Goal: Information Seeking & Learning: Learn about a topic

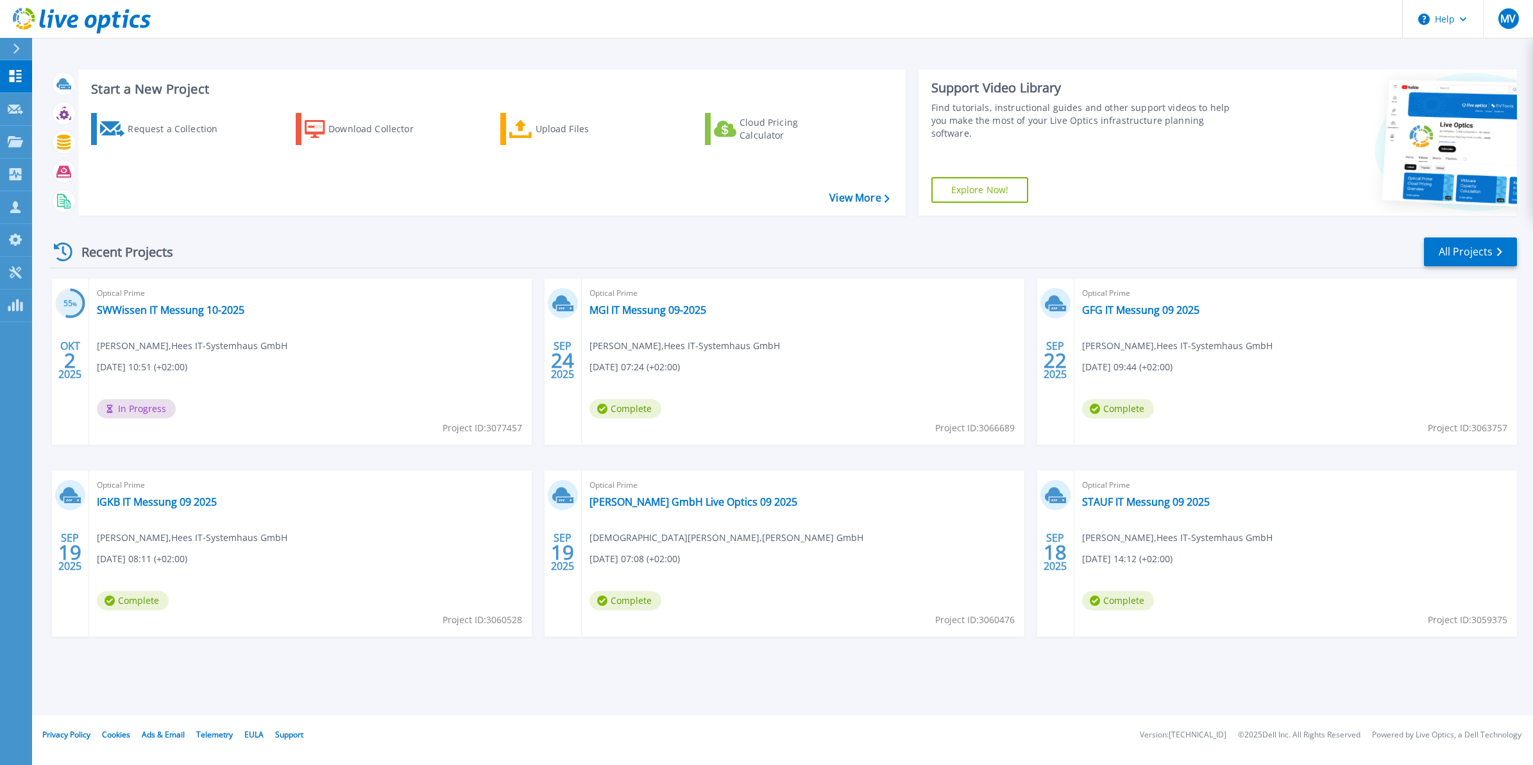
click at [683, 236] on div "Recent Projects All Projects" at bounding box center [783, 252] width 1468 height 32
click at [329, 234] on div "Recent Projects All Projects 55 % OKT 2 2025 Optical Prime SWWissen IT Messung …" at bounding box center [783, 449] width 1468 height 447
click at [12, 48] on div at bounding box center [22, 49] width 21 height 22
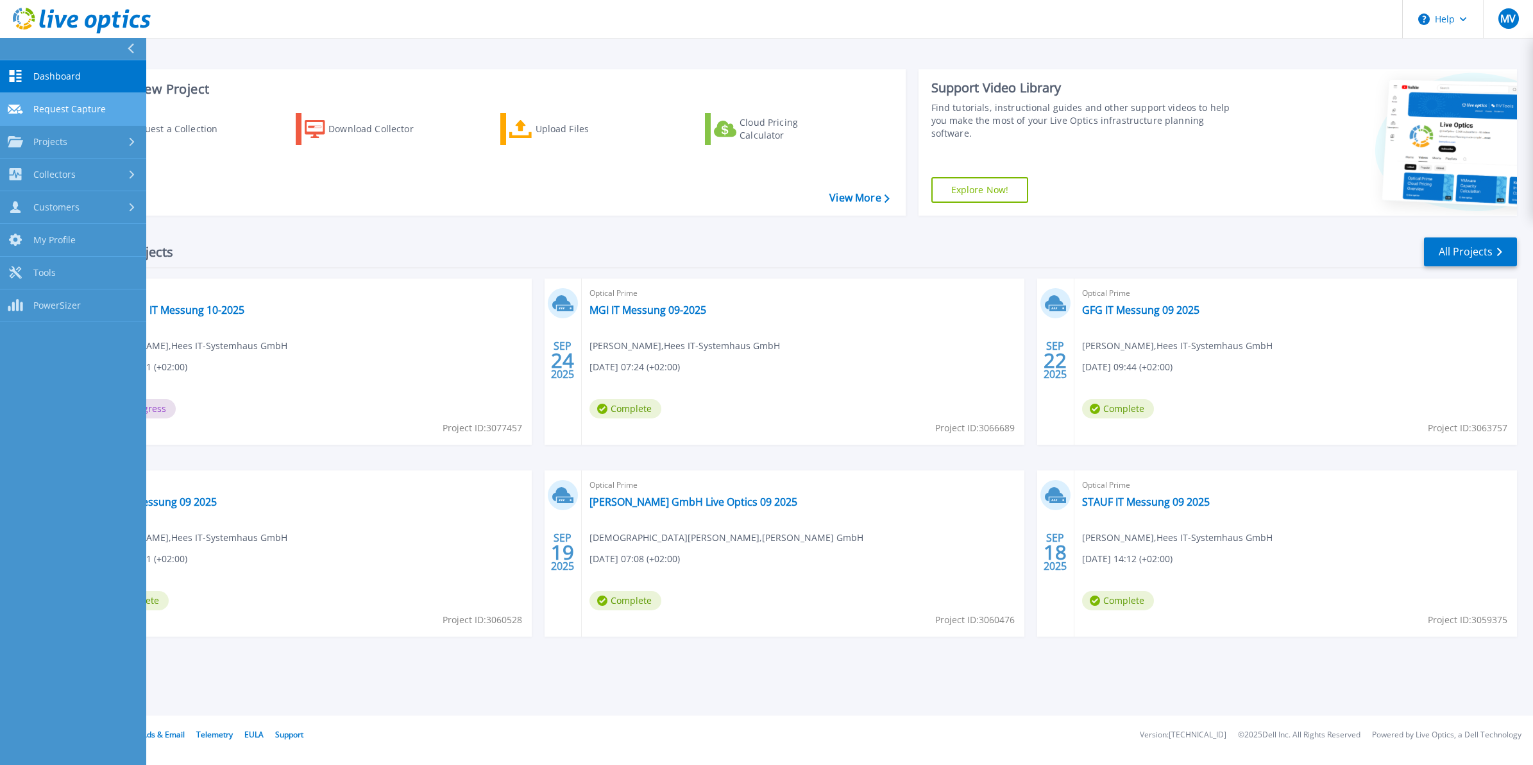
click at [101, 103] on span "Request Capture" at bounding box center [69, 109] width 73 height 12
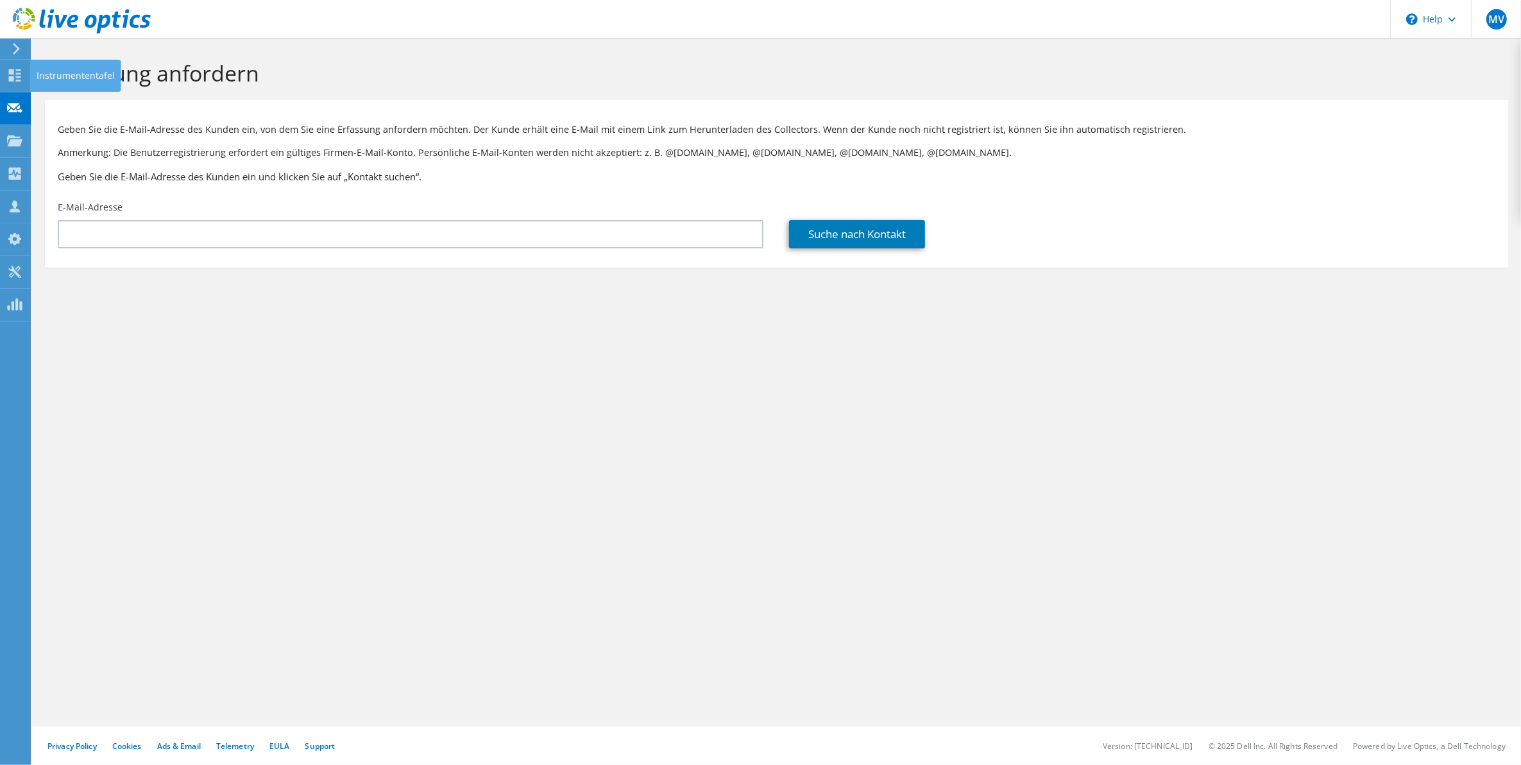
click at [16, 44] on icon at bounding box center [17, 49] width 10 height 12
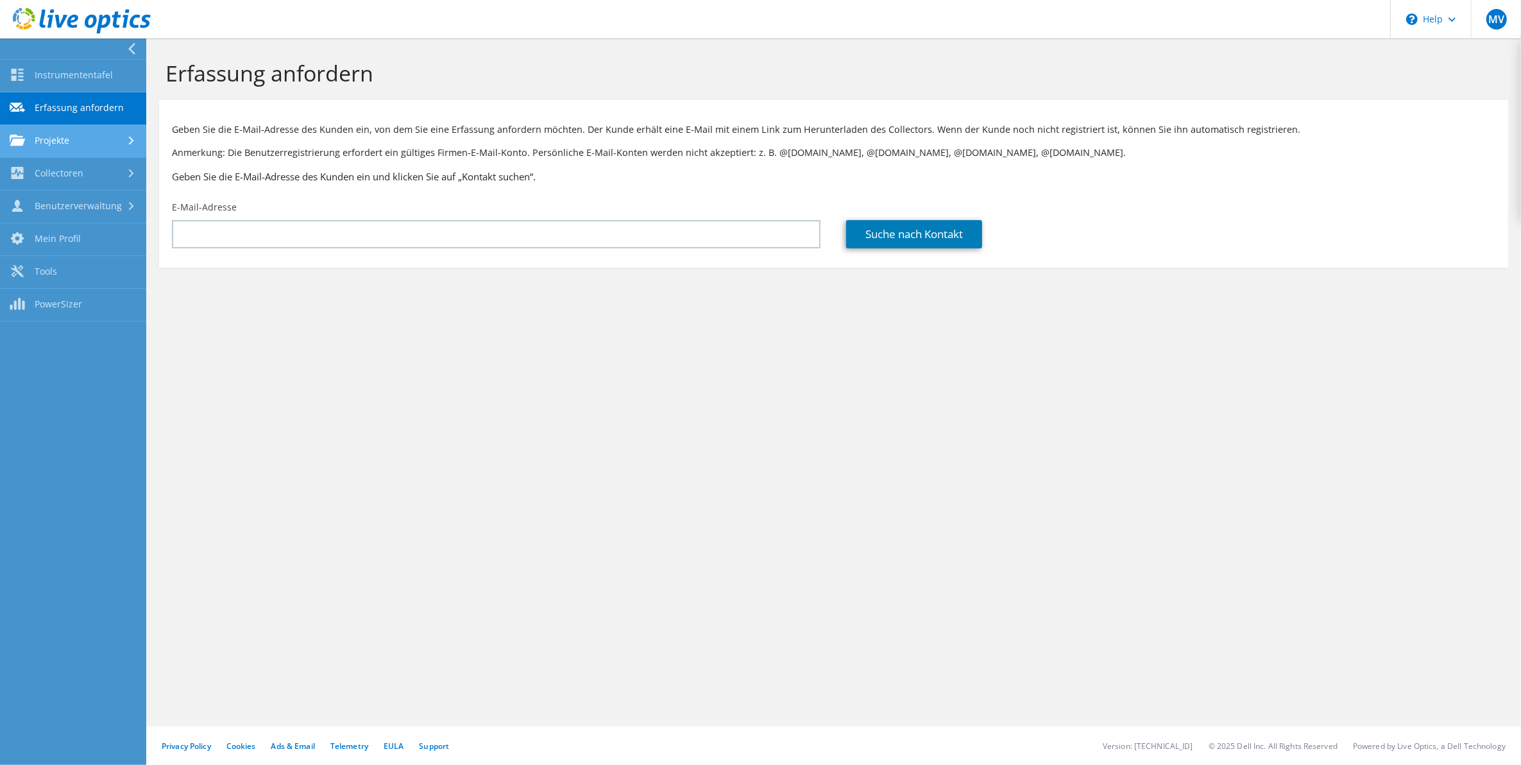
click at [95, 141] on link "Projekte" at bounding box center [73, 141] width 146 height 33
drag, startPoint x: 95, startPoint y: 171, endPoint x: 119, endPoint y: 167, distance: 24.8
click at [94, 171] on link "Projekte suchen" at bounding box center [73, 174] width 146 height 33
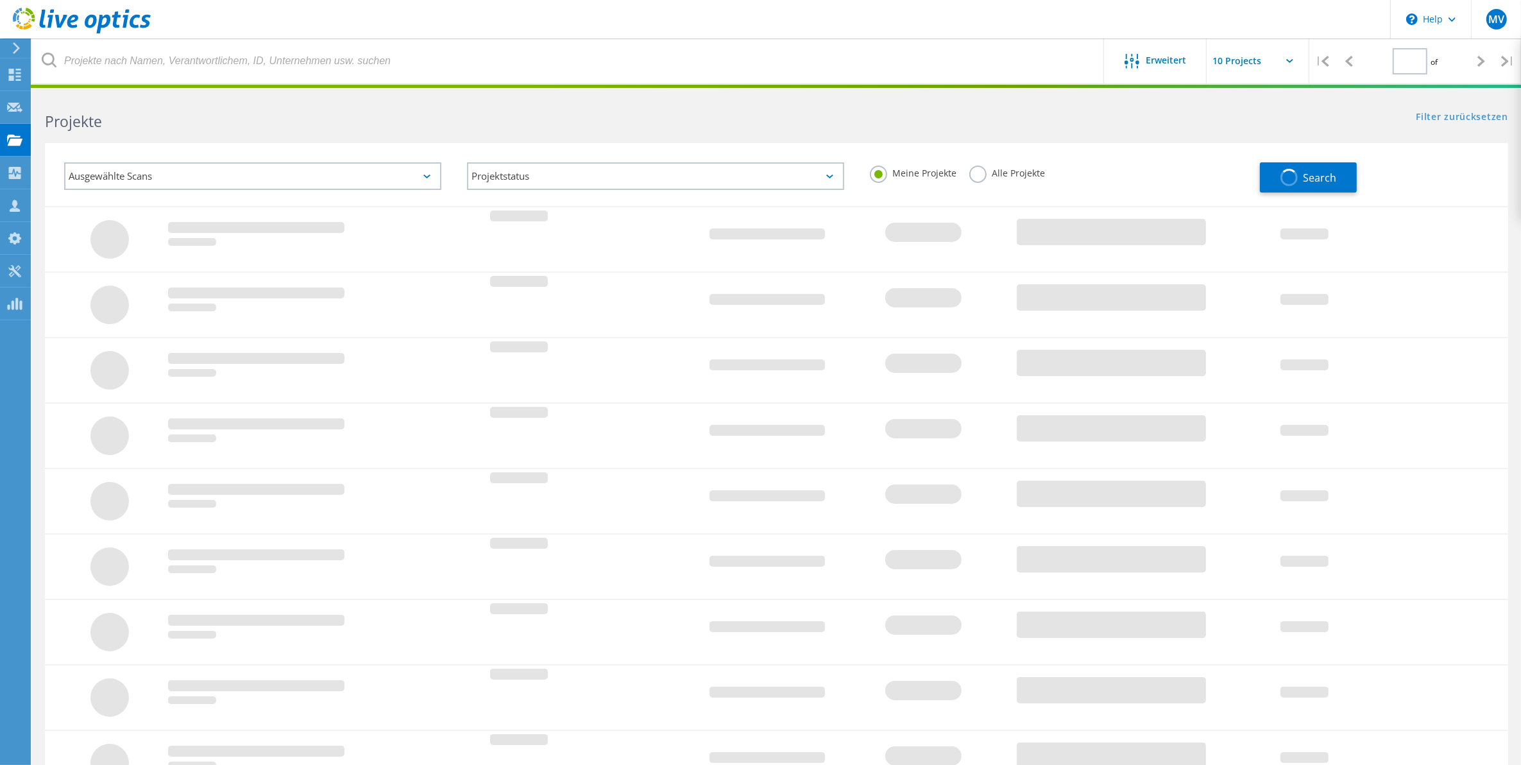
type input "1"
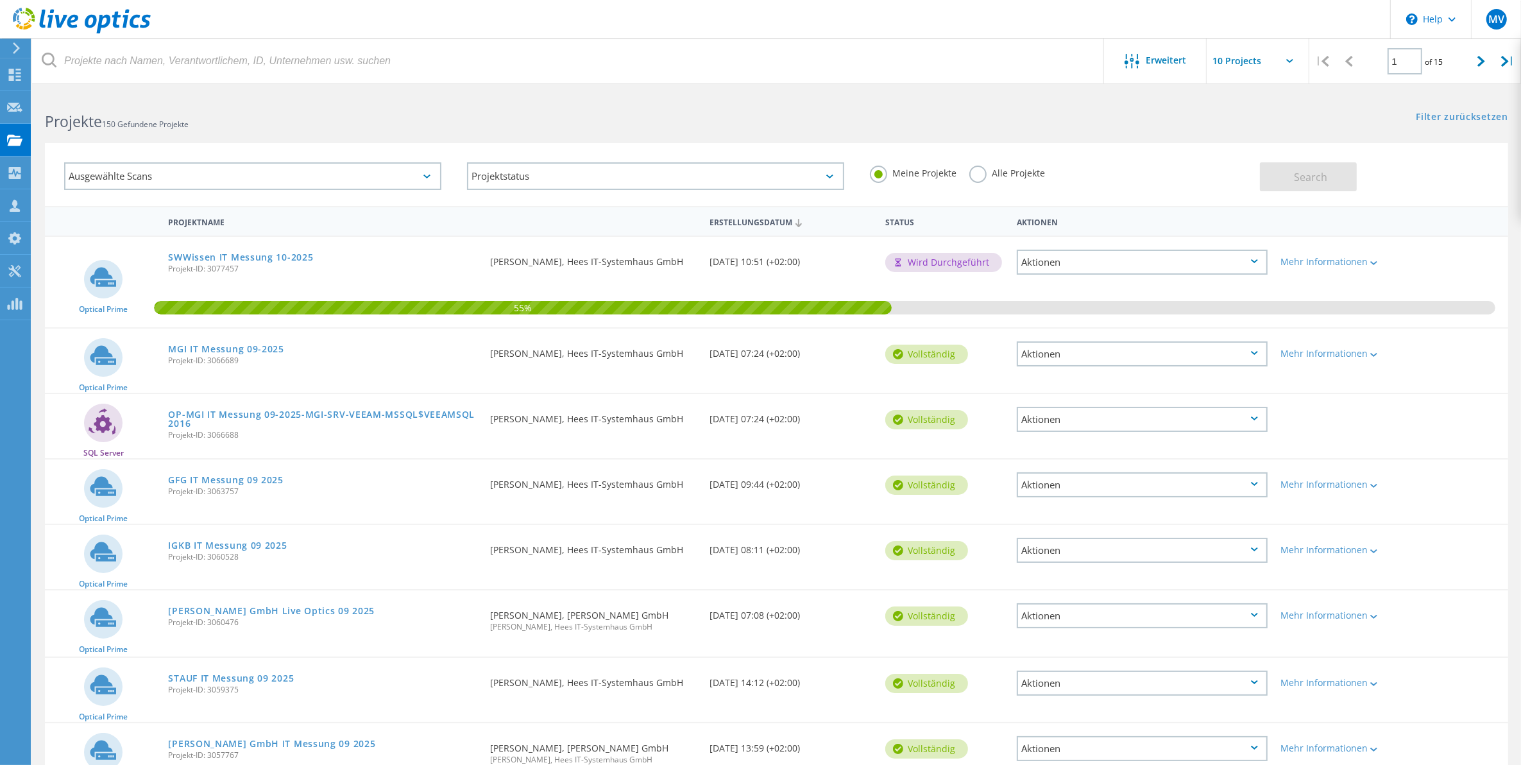
click at [982, 176] on label "Alle Projekte" at bounding box center [1007, 172] width 76 height 12
click at [0, 0] on input "Alle Projekte" at bounding box center [0, 0] width 0 height 0
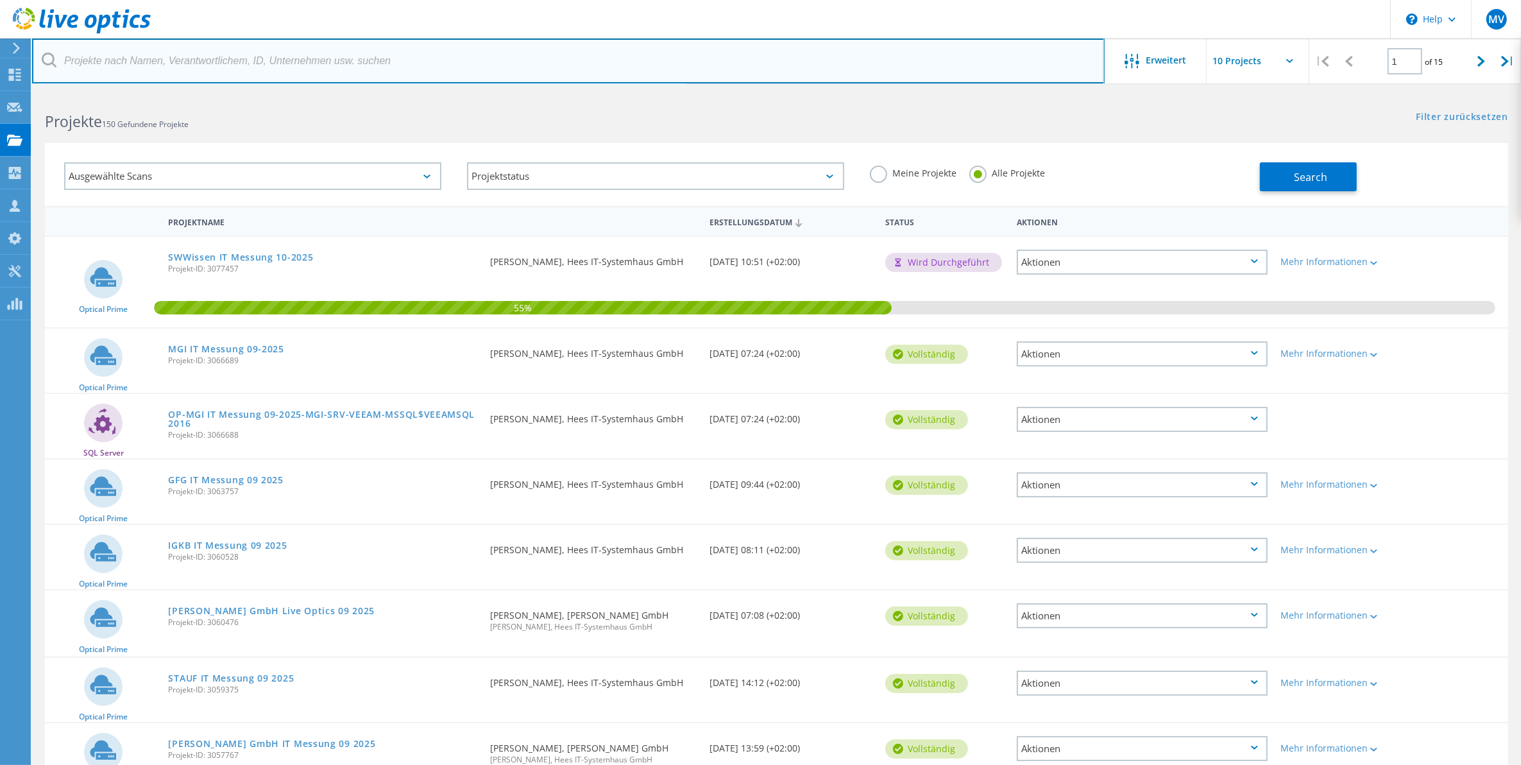
click at [842, 62] on input "text" at bounding box center [568, 60] width 1073 height 45
type input "henrich"
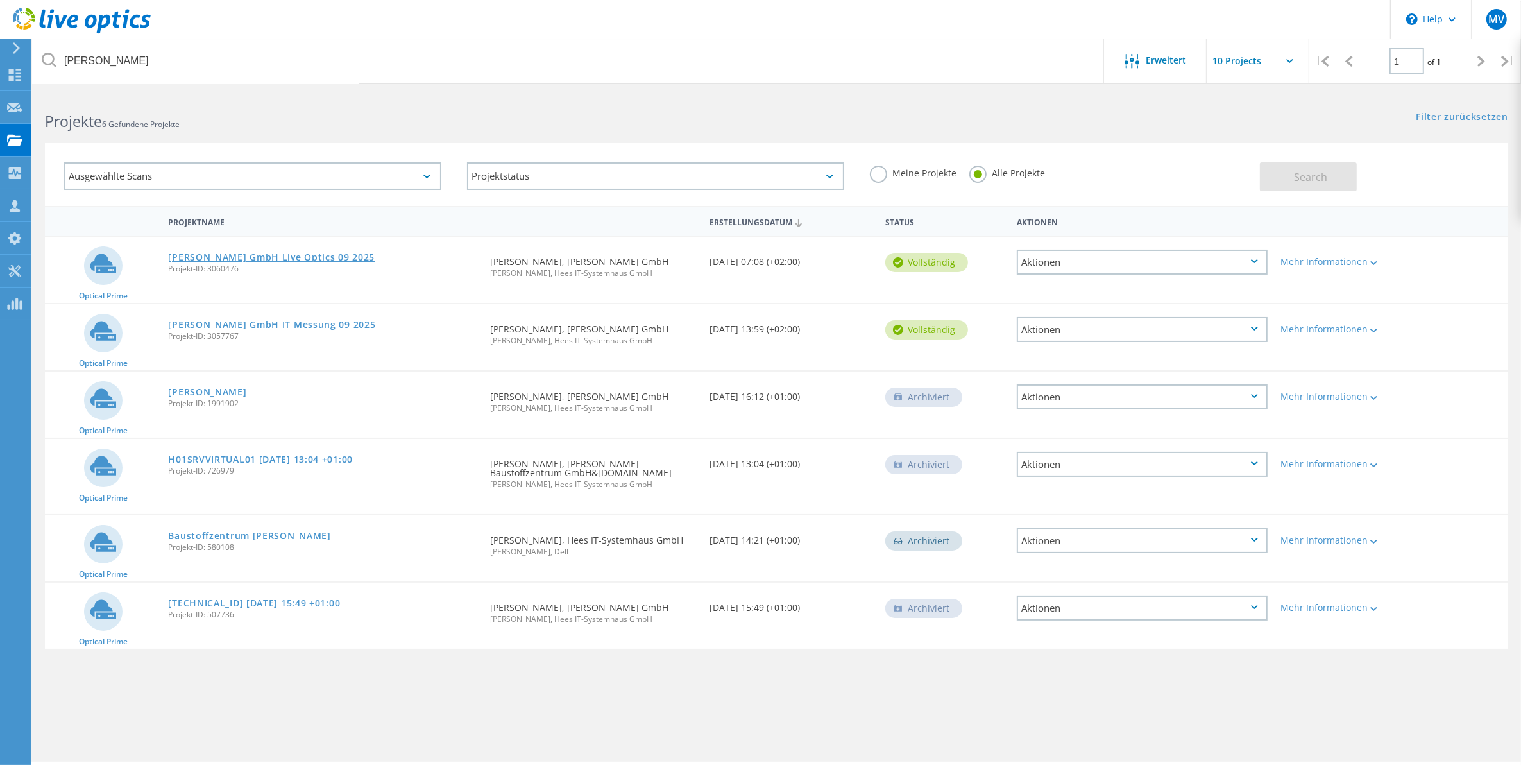
click at [297, 253] on link "[PERSON_NAME] GmbH Live Optics 09 2025" at bounding box center [271, 257] width 207 height 9
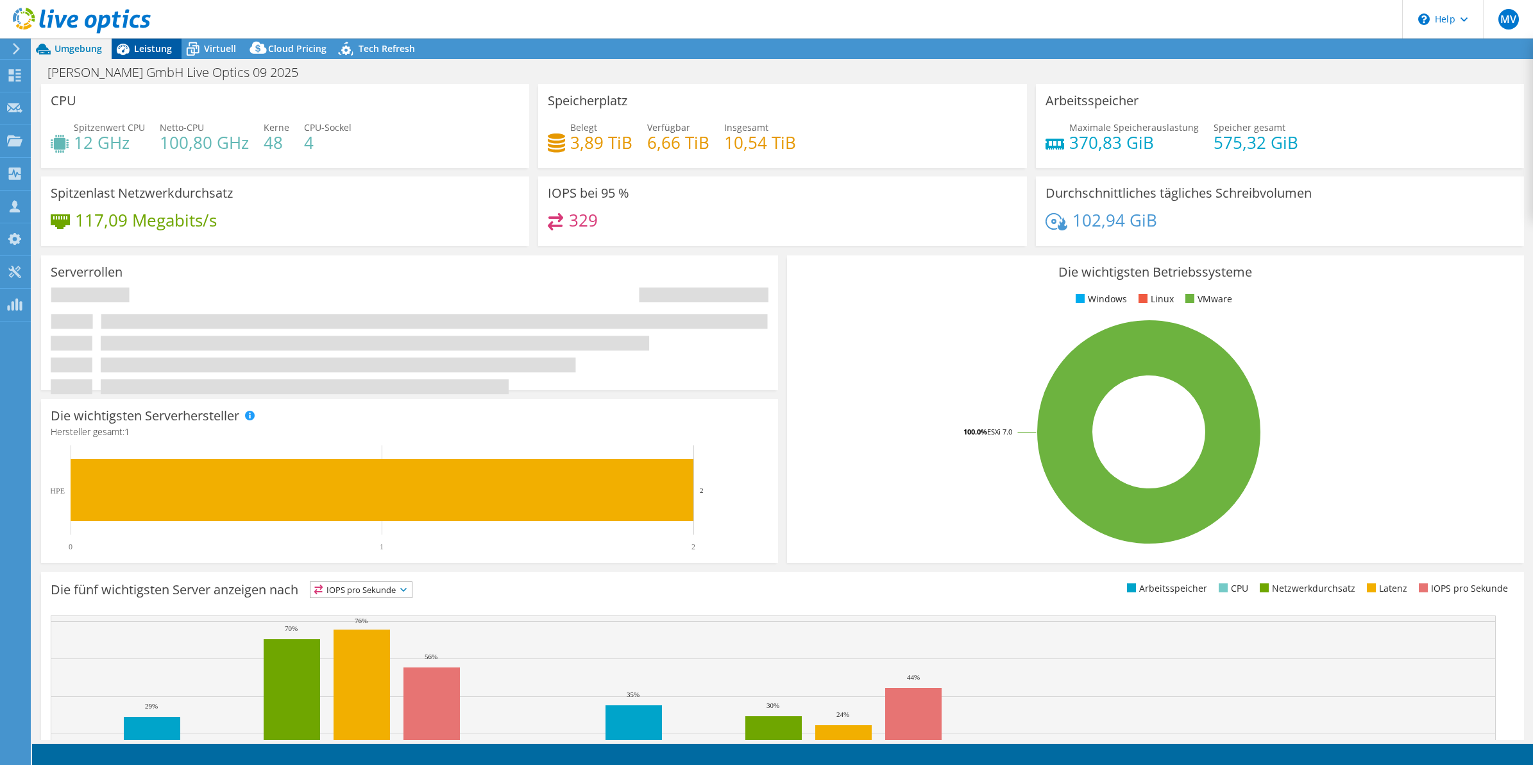
click at [146, 47] on span "Leistung" at bounding box center [153, 48] width 38 height 12
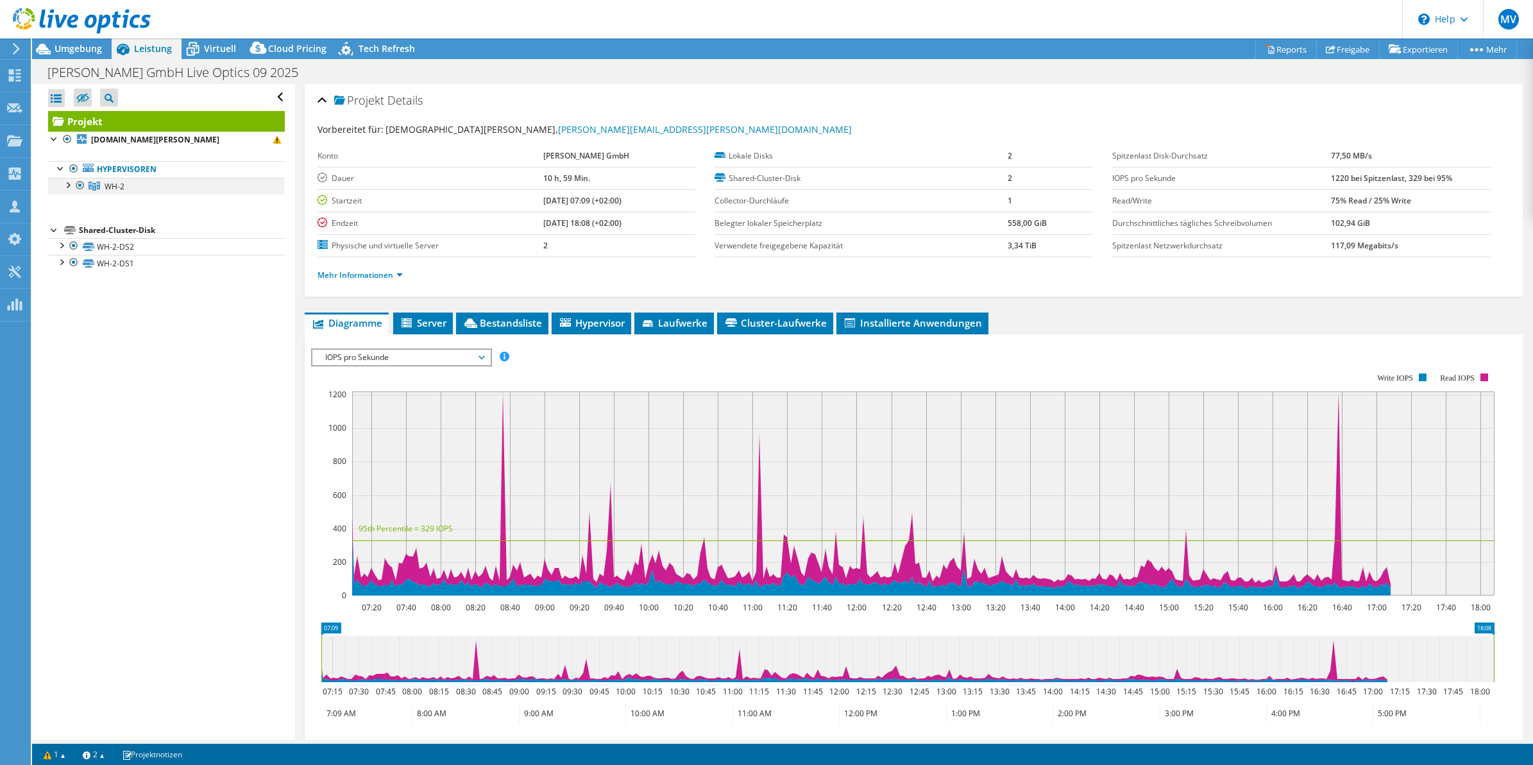
click at [74, 185] on div at bounding box center [80, 185] width 13 height 15
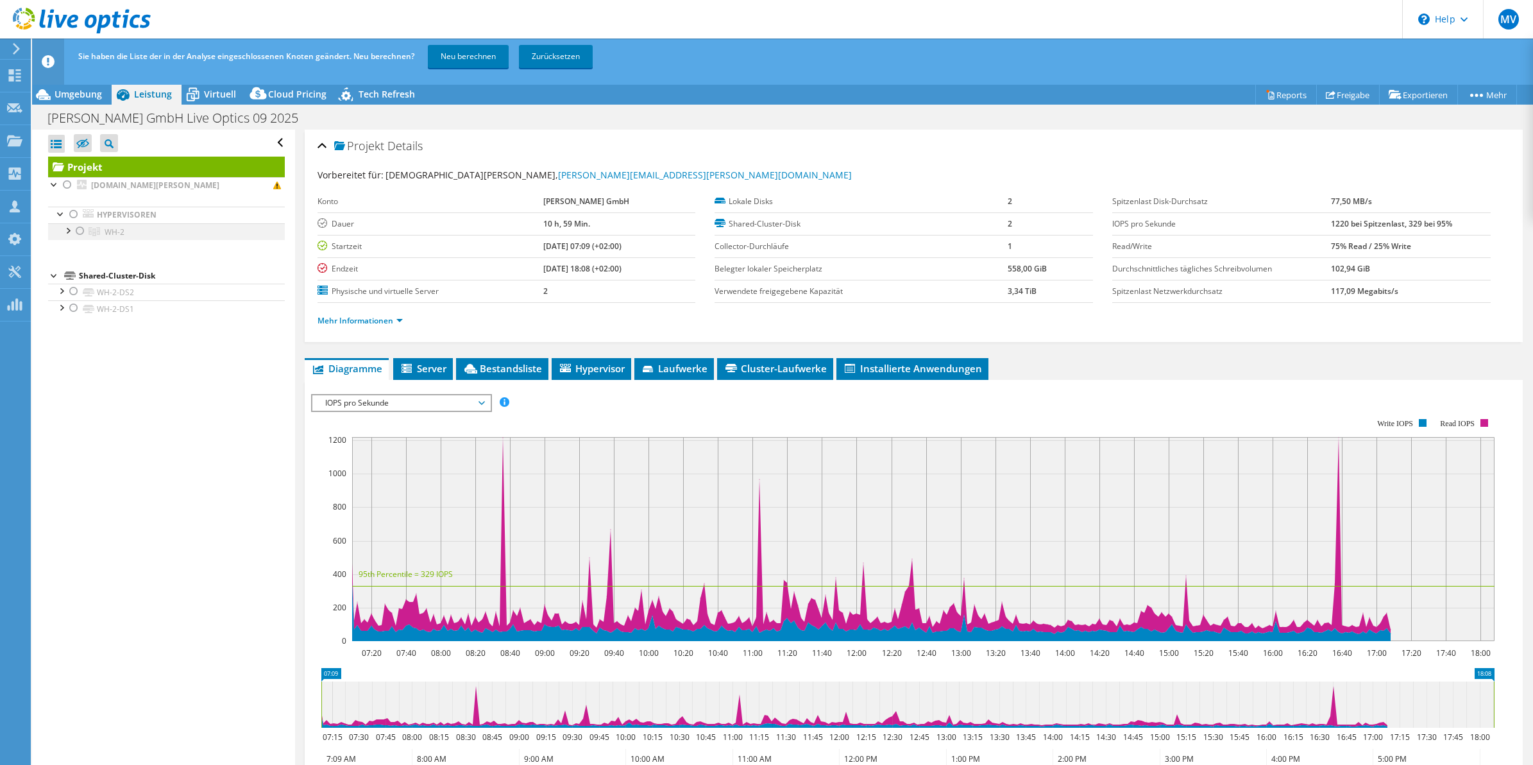
click at [68, 235] on div at bounding box center [67, 229] width 13 height 13
click at [559, 56] on link "Zurücksetzen" at bounding box center [556, 56] width 74 height 23
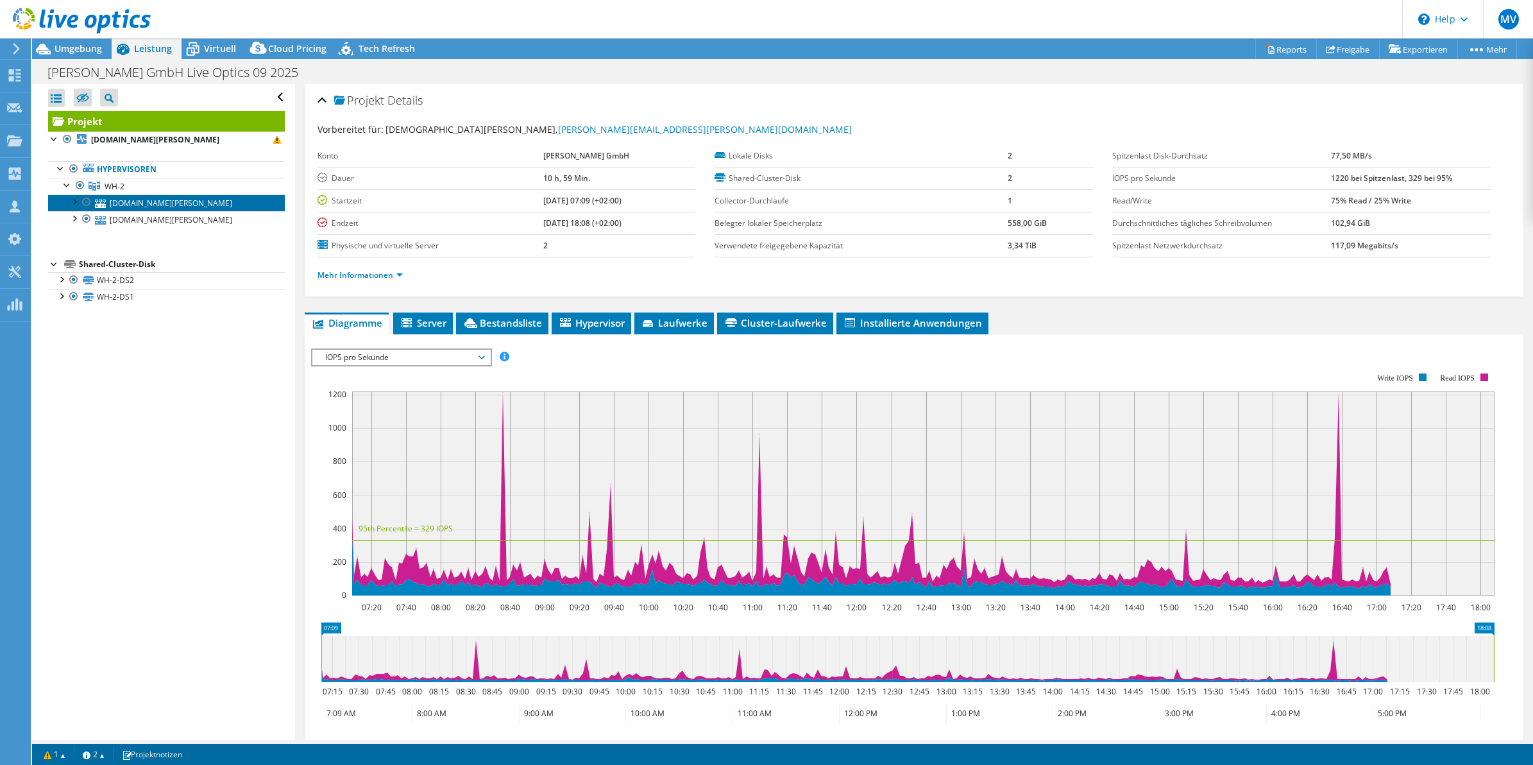
click at [135, 200] on link "wh-esxi02.poppe-potthoff.com" at bounding box center [166, 202] width 237 height 17
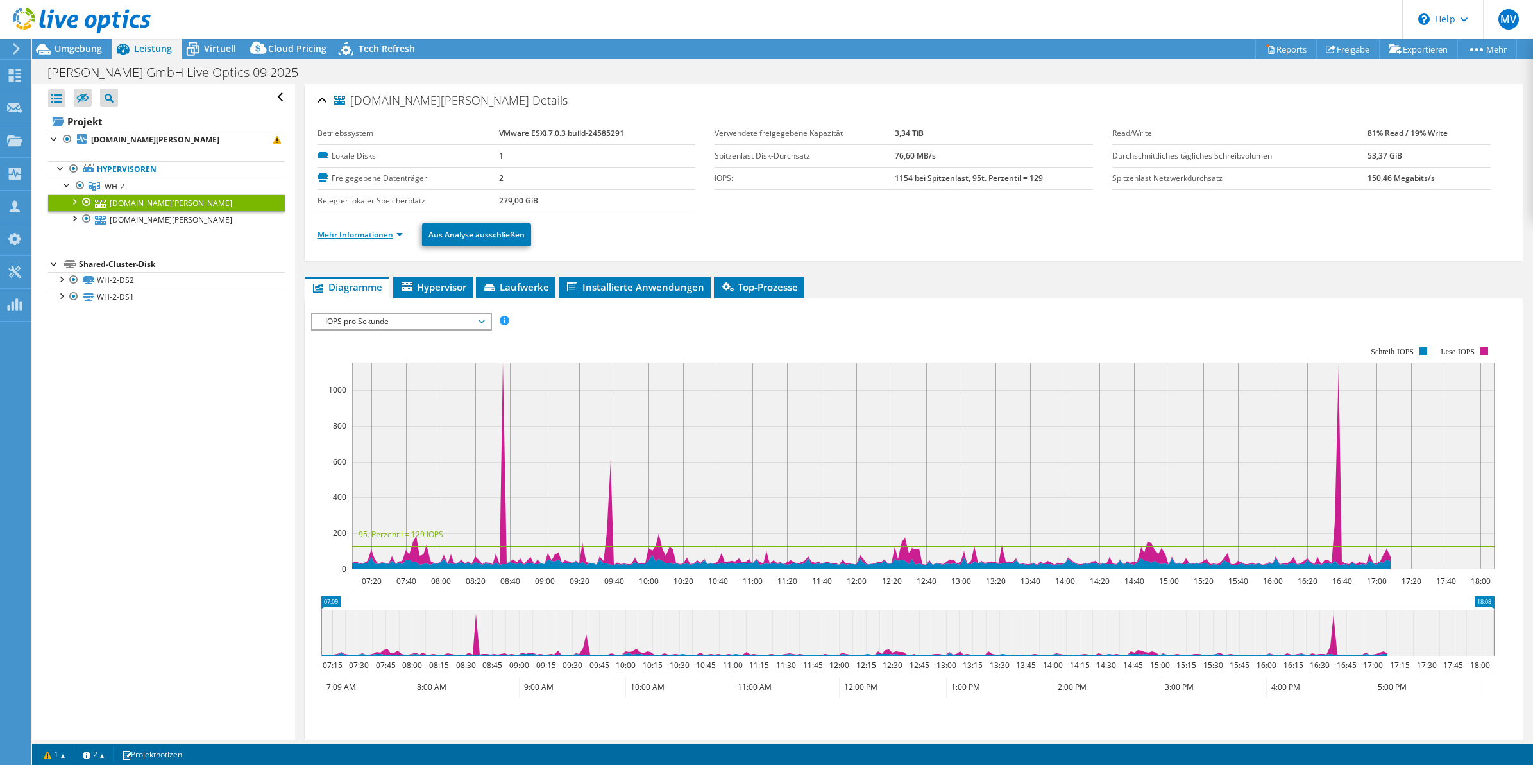
click at [379, 237] on link "Mehr Informationen" at bounding box center [360, 234] width 85 height 11
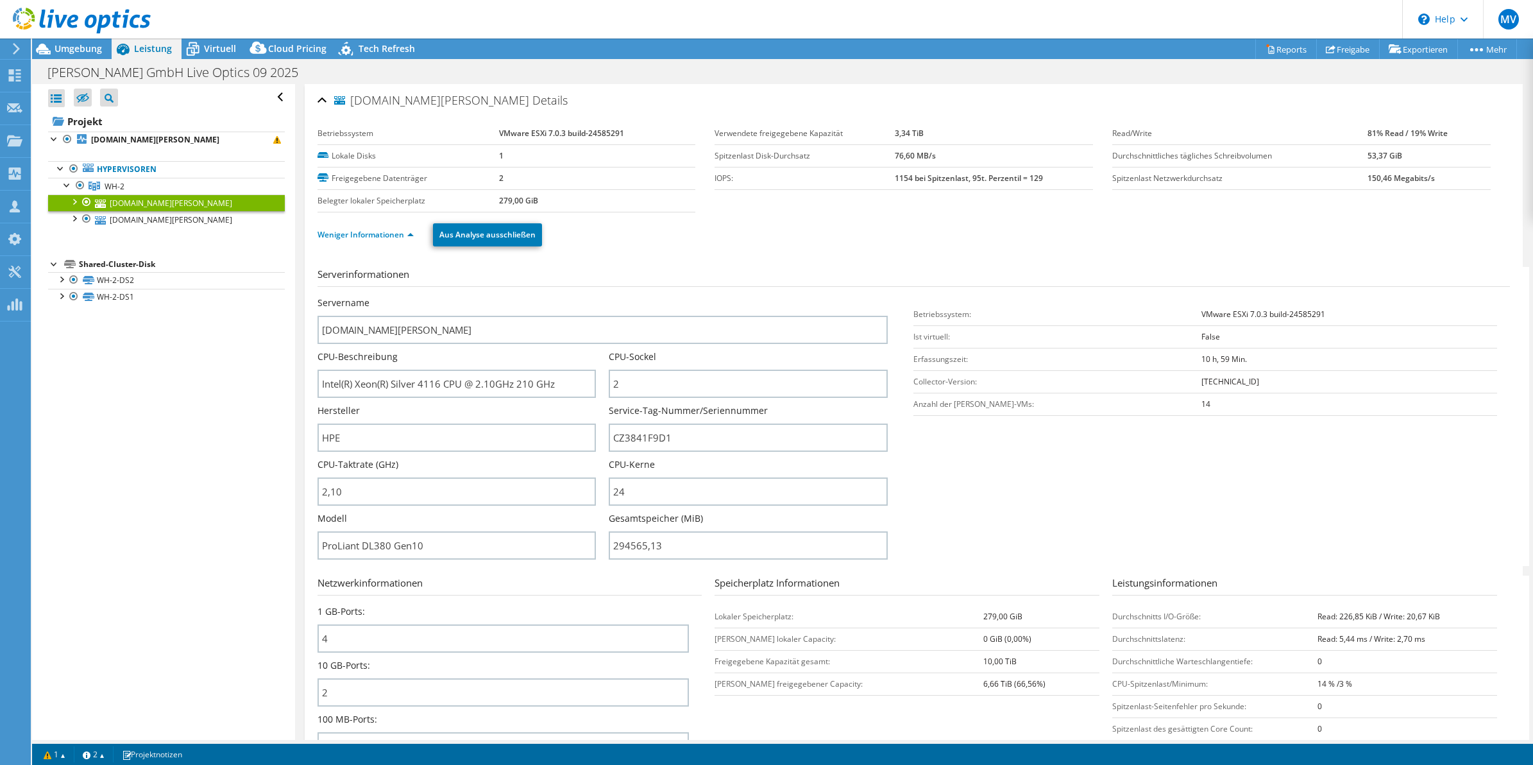
click at [890, 312] on div "Servername wh-esxi02.poppe-potthoff.com" at bounding box center [610, 319] width 584 height 47
click at [207, 55] on div "Virtuell" at bounding box center [214, 48] width 64 height 21
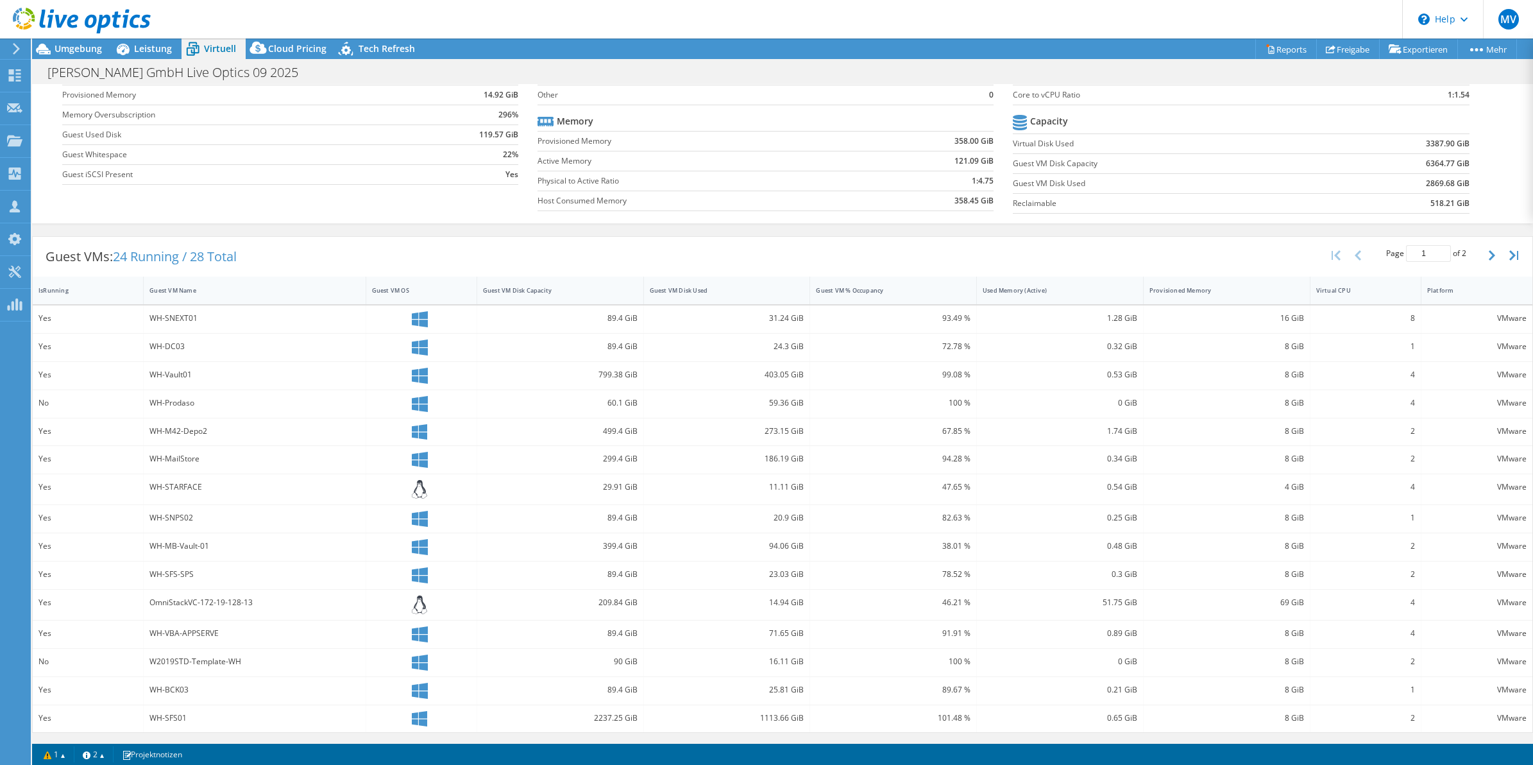
scroll to position [103, 0]
click at [1483, 252] on button "button" at bounding box center [1494, 255] width 22 height 24
type input "2"
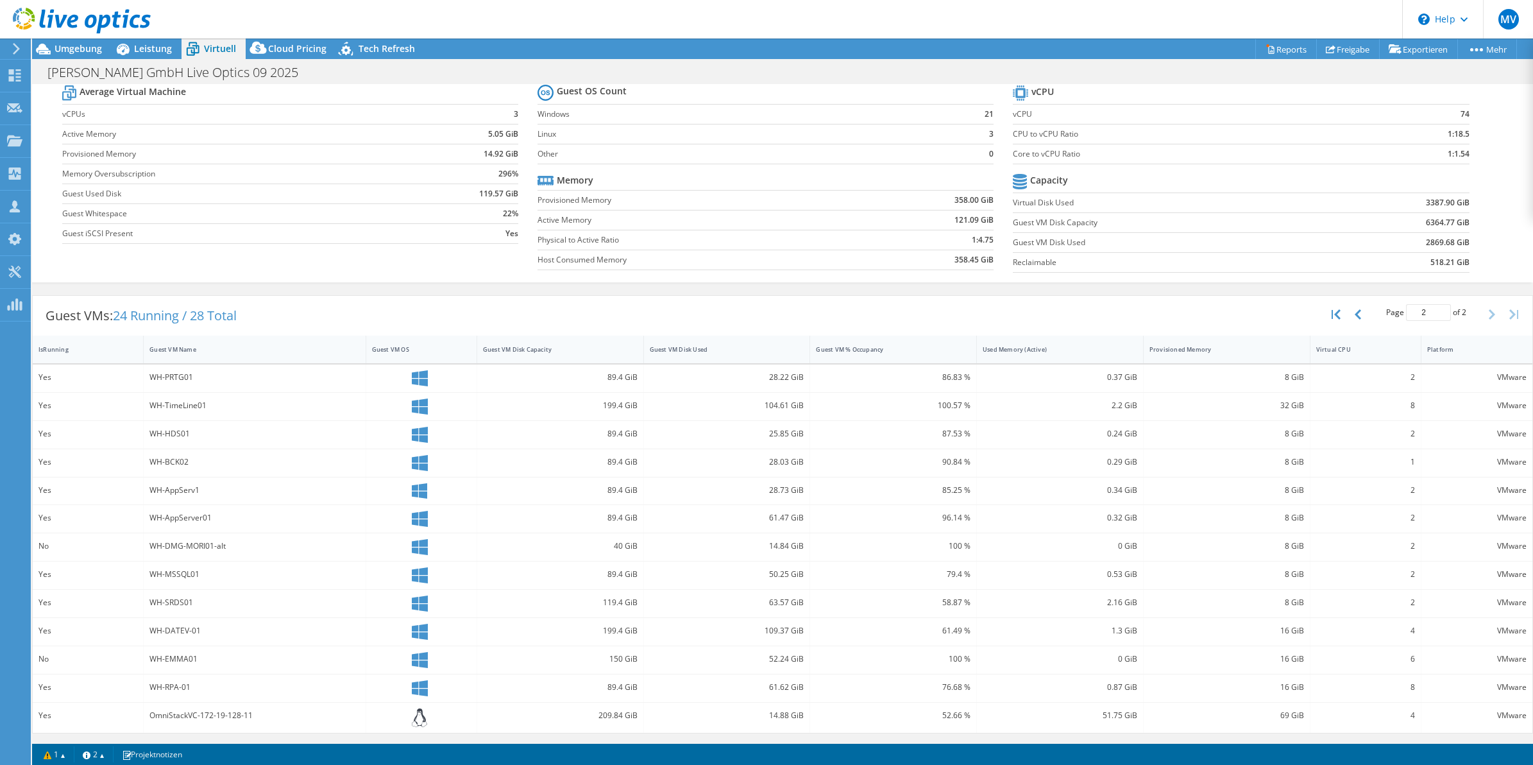
scroll to position [43, 0]
